Goal: Task Accomplishment & Management: Manage account settings

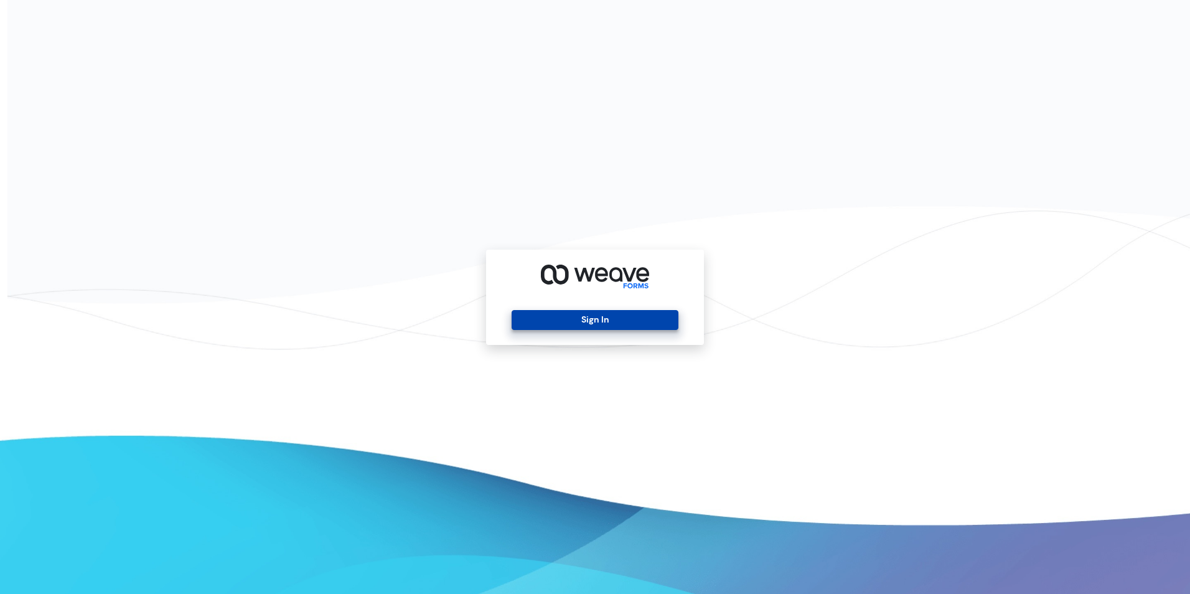
click at [548, 317] on button "Sign In" at bounding box center [595, 320] width 166 height 20
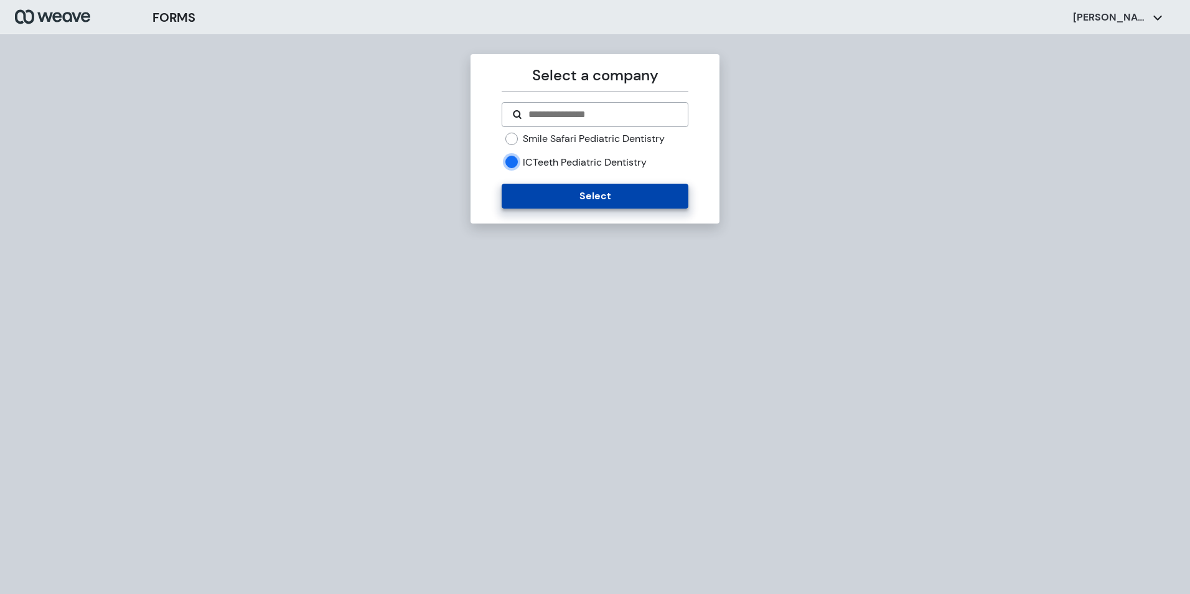
click at [532, 194] on button "Select" at bounding box center [595, 196] width 186 height 25
